Goal: Task Accomplishment & Management: Complete application form

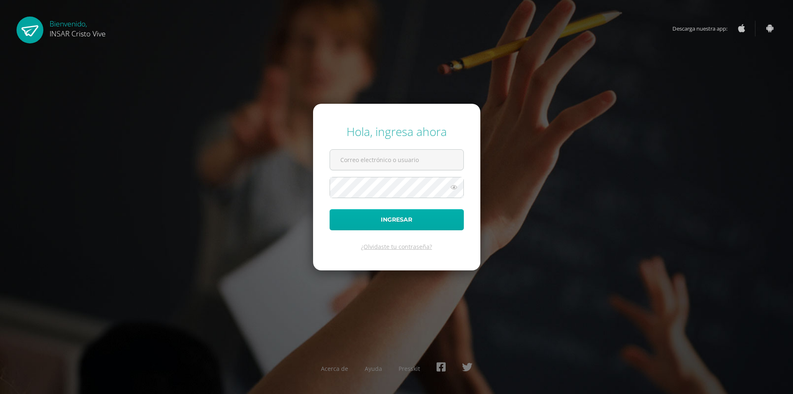
type input "[EMAIL_ADDRESS][DOMAIN_NAME]"
click at [380, 216] on button "Ingresar" at bounding box center [397, 219] width 134 height 21
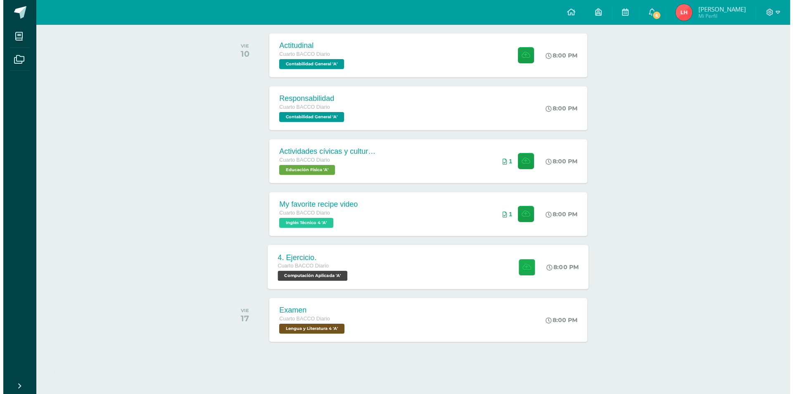
scroll to position [125, 0]
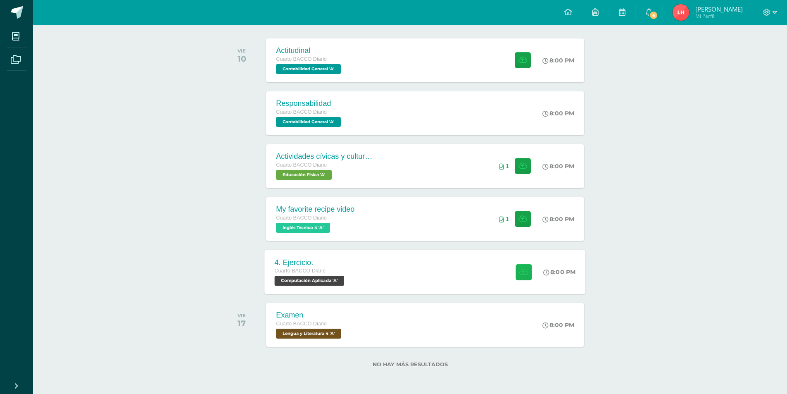
click at [517, 271] on button at bounding box center [523, 272] width 16 height 16
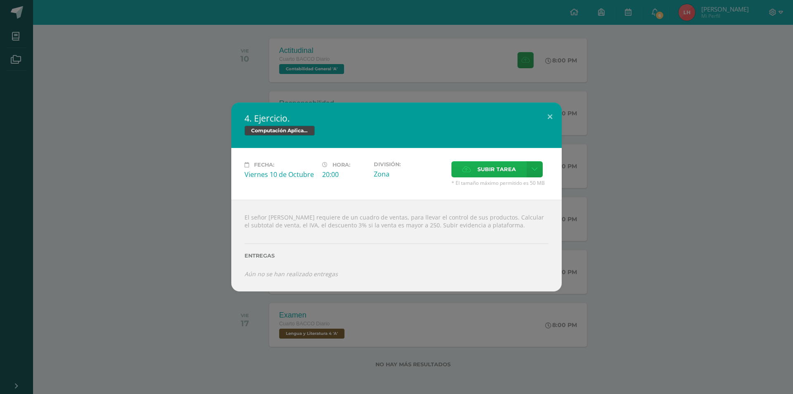
click at [480, 167] on span "Subir tarea" at bounding box center [496, 168] width 38 height 15
click at [0, 0] on input "Subir tarea" at bounding box center [0, 0] width 0 height 0
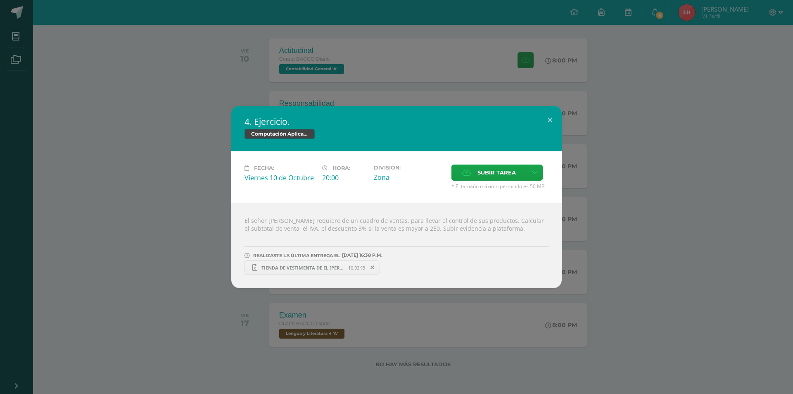
click at [307, 267] on span "TIENDA DE VESTIMENTA DE EL [PERSON_NAME].xlsx" at bounding box center [302, 267] width 91 height 6
click at [304, 266] on span "TIENDA DE VESTIMENTA DE EL [PERSON_NAME].xlsx" at bounding box center [302, 267] width 91 height 6
